Goal: Information Seeking & Learning: Understand process/instructions

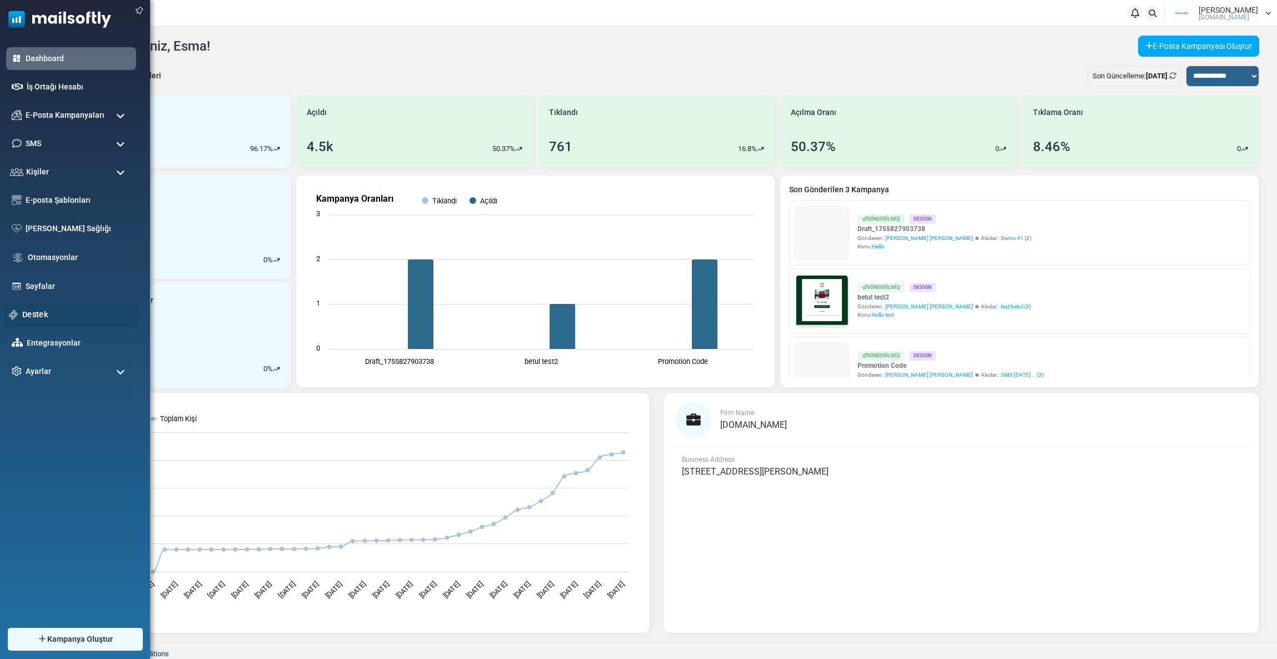
click at [38, 312] on link "Destek" at bounding box center [77, 314] width 111 height 12
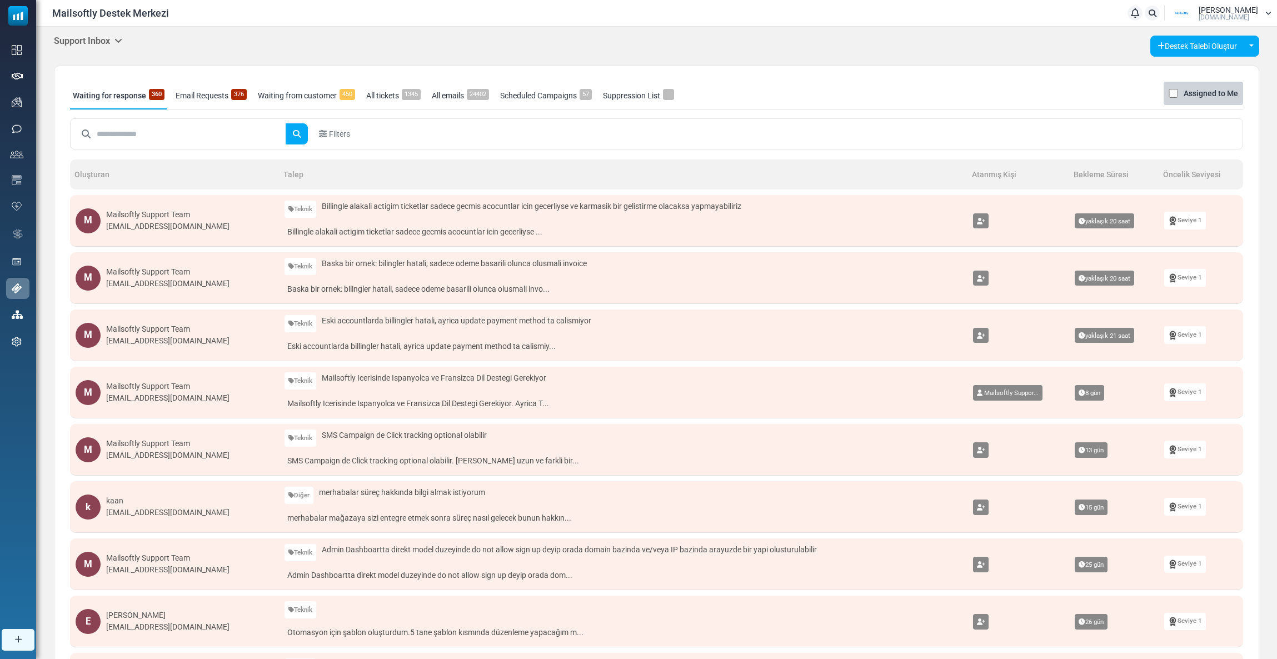
click at [102, 41] on h5 "Support Inbox" at bounding box center [88, 41] width 68 height 11
click at [153, 105] on link "Control Panel" at bounding box center [179, 104] width 94 height 20
